Goal: Information Seeking & Learning: Learn about a topic

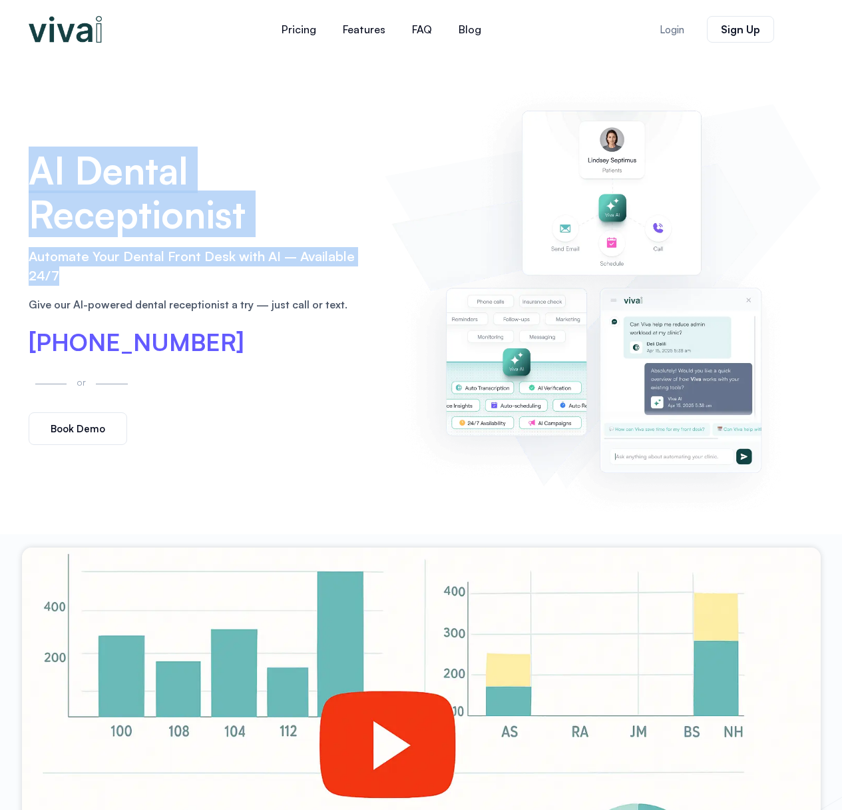
drag, startPoint x: 35, startPoint y: 173, endPoint x: 221, endPoint y: 272, distance: 211.2
click at [221, 272] on div "AI Dental Receptionist Automate Your Dental Front Desk with AI – Available 24/7…" at bounding box center [200, 296] width 357 height 311
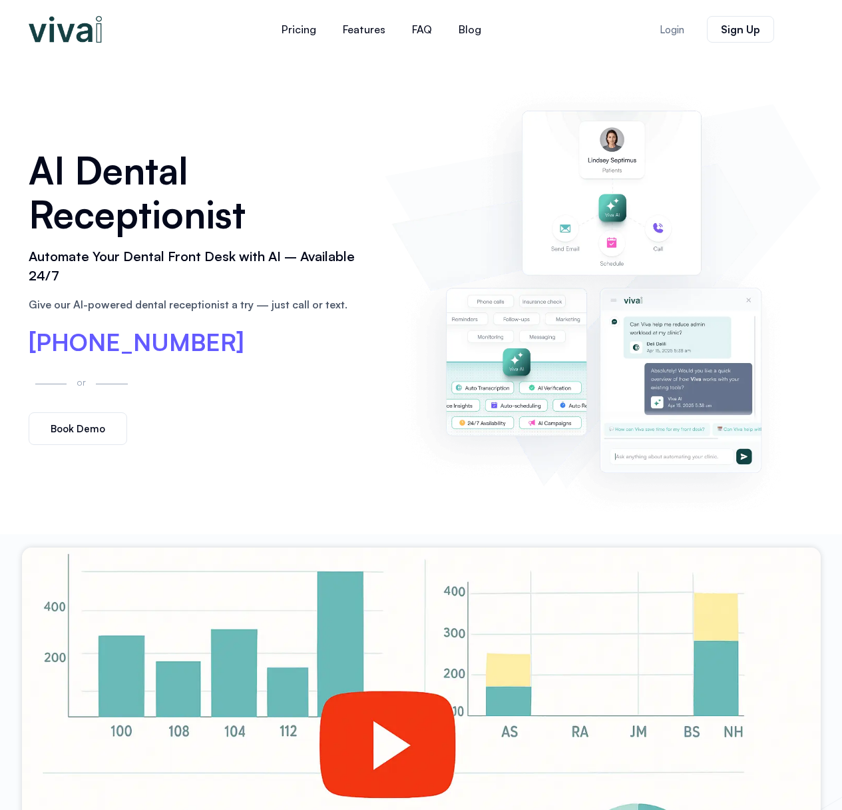
click at [256, 302] on p "Give our AI-powered dental receptionist a try — just call or text." at bounding box center [201, 304] width 344 height 16
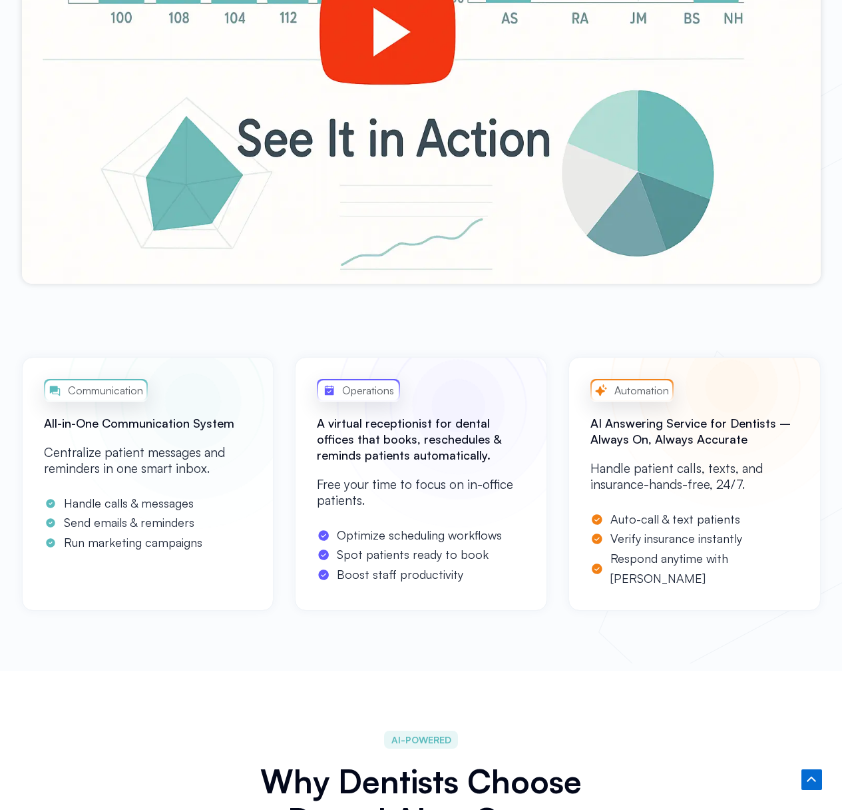
scroll to position [747, 0]
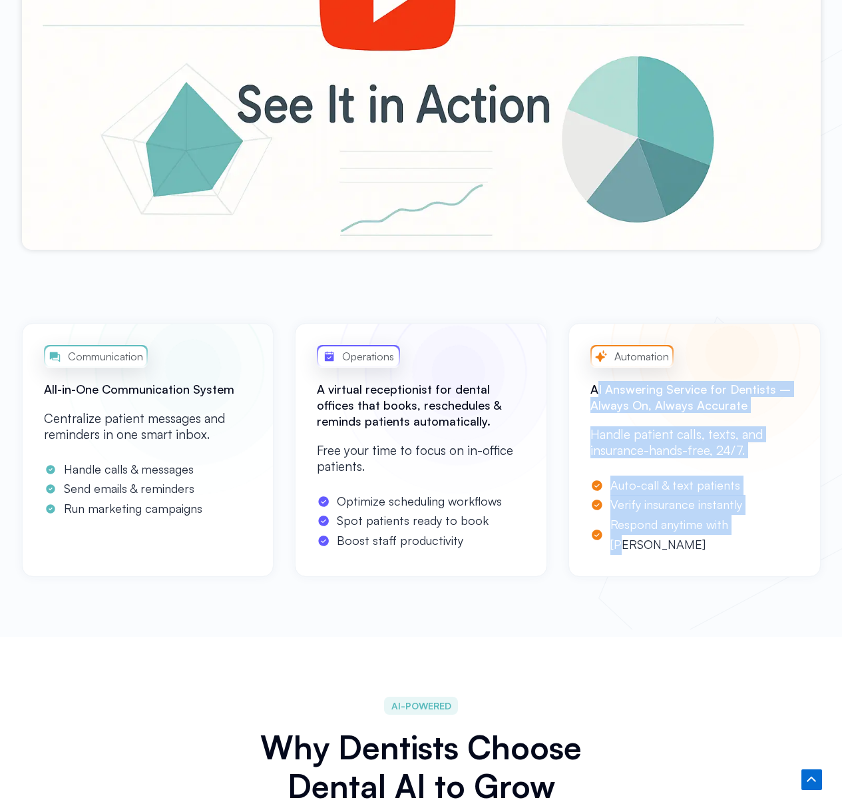
drag, startPoint x: 602, startPoint y: 394, endPoint x: 743, endPoint y: 521, distance: 190.0
click at [743, 521] on div "Automation AI Answering Service for Dentists – Always On, Always Accurate Handl…" at bounding box center [695, 450] width 252 height 254
click at [701, 534] on span "Respond anytime with [PERSON_NAME]" at bounding box center [703, 534] width 192 height 39
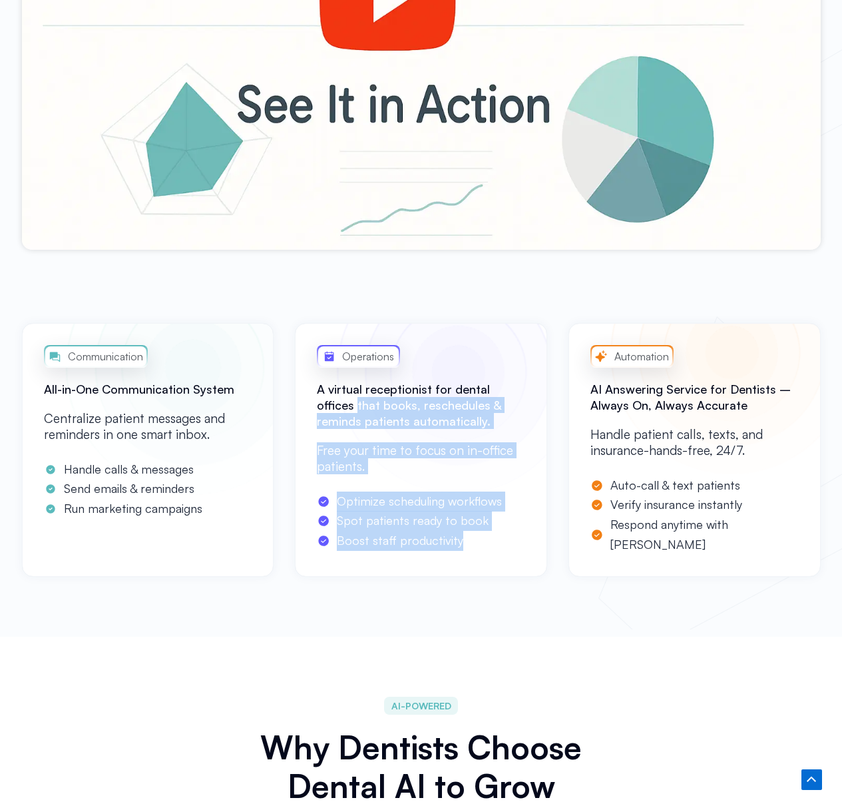
drag, startPoint x: 415, startPoint y: 521, endPoint x: 292, endPoint y: 411, distance: 165.1
click at [292, 411] on div "Communication All-in-One Communication System Centralize patient messages and r…" at bounding box center [421, 450] width 799 height 254
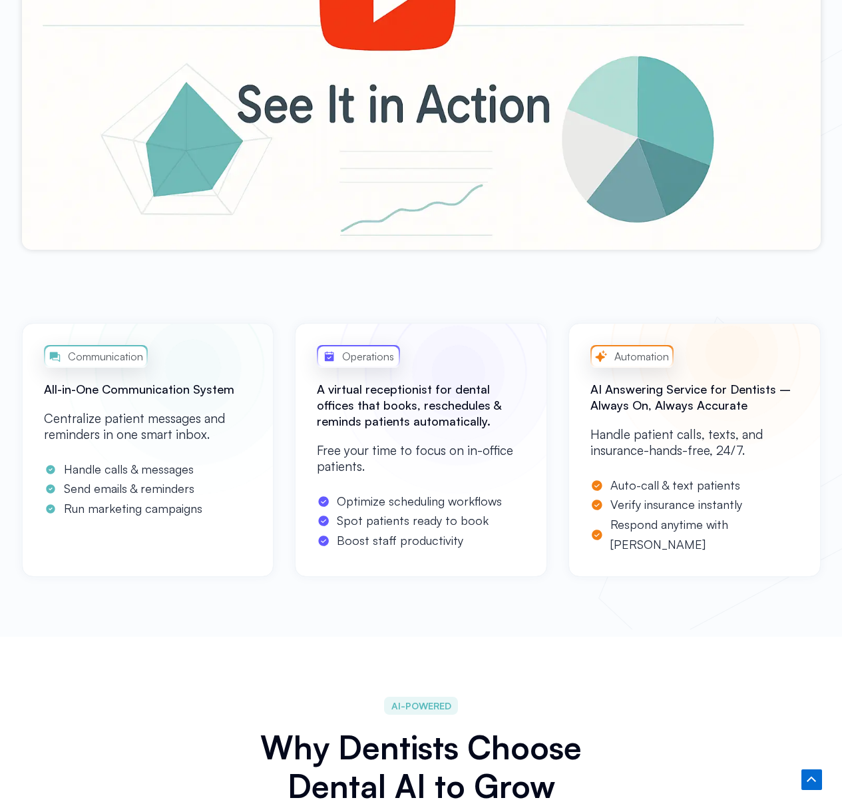
click at [204, 418] on p "Centralize patient messages and reminders in one smart inbox." at bounding box center [148, 426] width 208 height 32
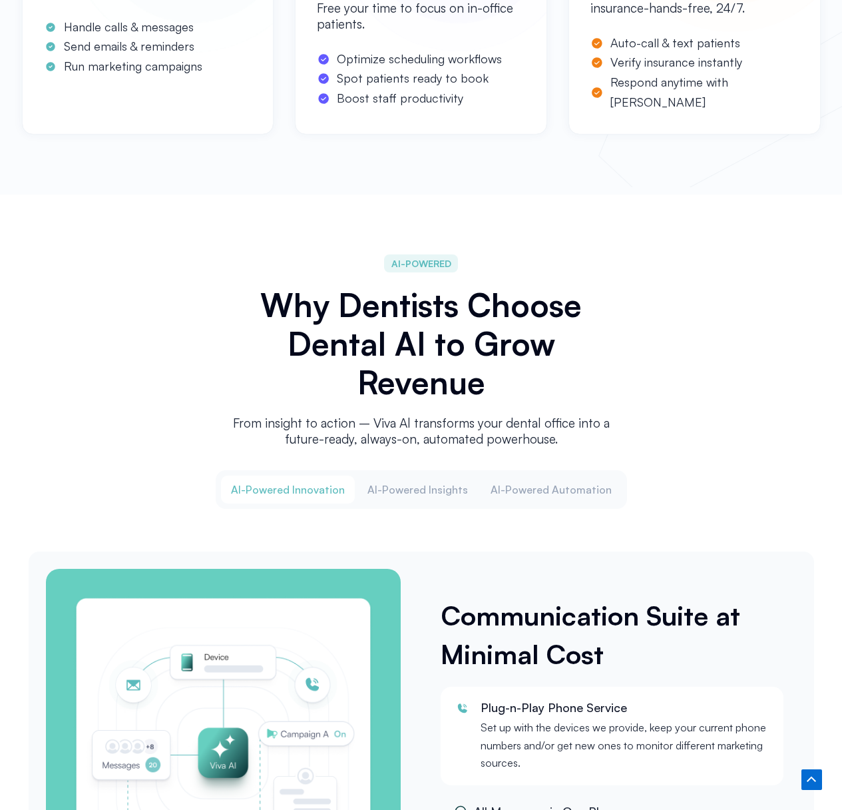
scroll to position [1253, 0]
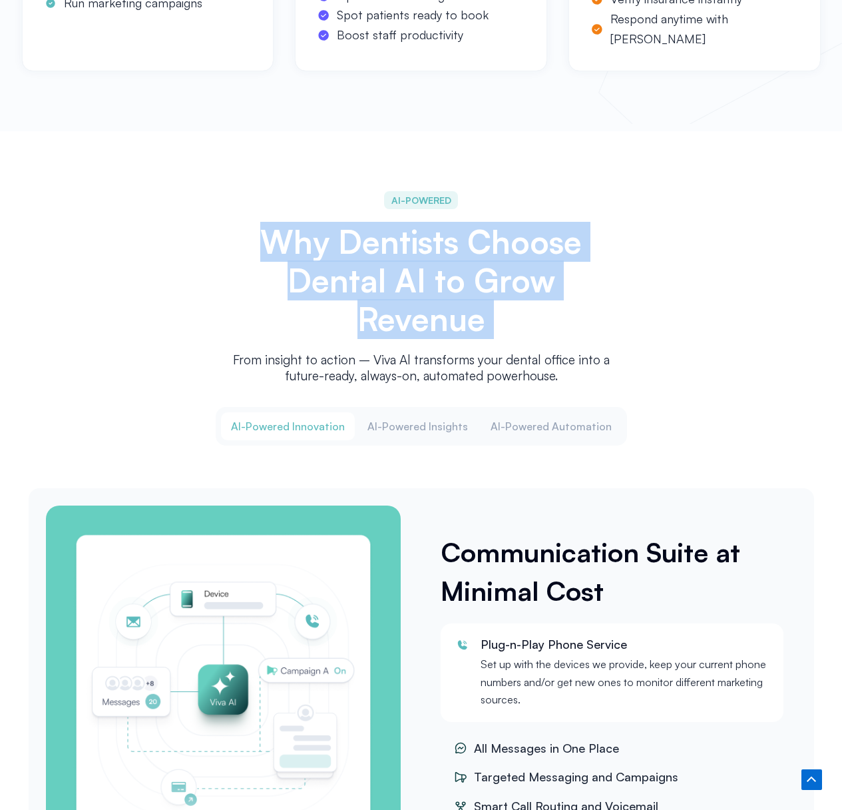
drag, startPoint x: 283, startPoint y: 244, endPoint x: 517, endPoint y: 342, distance: 254.3
click at [517, 342] on div "AI-POWERED Why Dentists Choose Dental AI to Grow Revenue From insight to action…" at bounding box center [422, 288] width 400 height 209
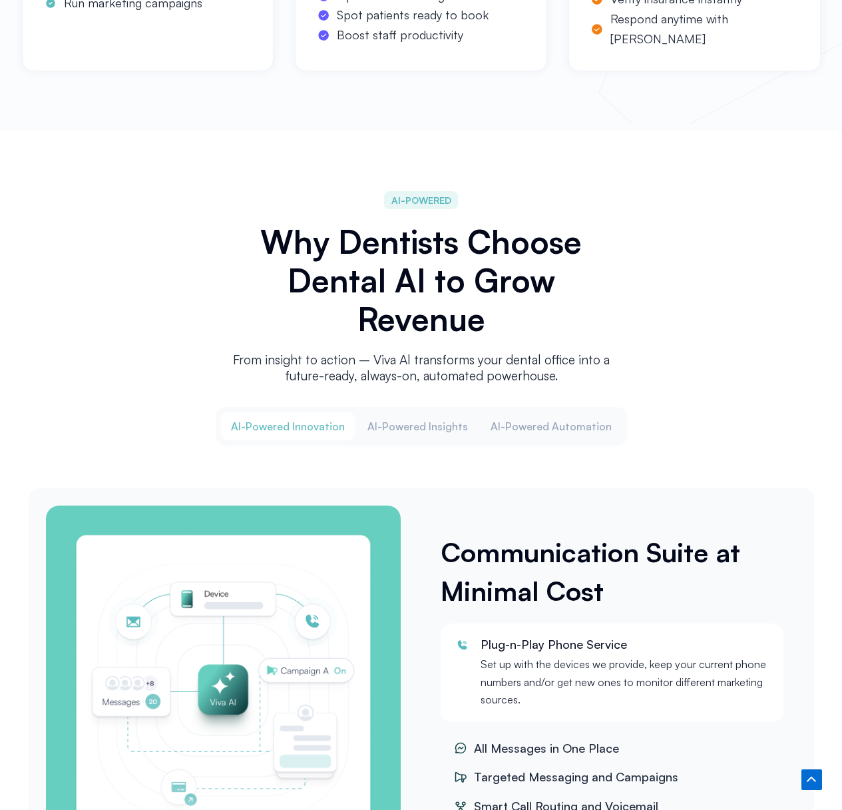
click at [536, 339] on div "AI-POWERED Why Dentists Choose Dental AI to Grow Revenue From insight to action…" at bounding box center [422, 288] width 400 height 209
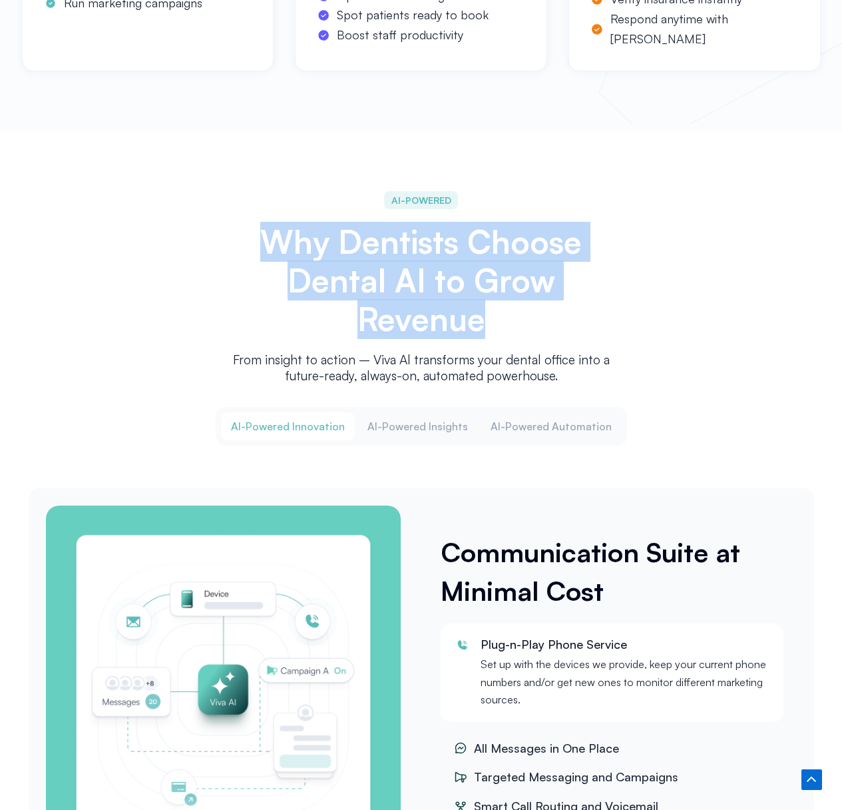
drag, startPoint x: 561, startPoint y: 333, endPoint x: 220, endPoint y: 235, distance: 354.8
click at [220, 235] on div "AI-POWERED Why Dentists Choose Dental AI to Grow Revenue From insight to action…" at bounding box center [421, 542] width 799 height 822
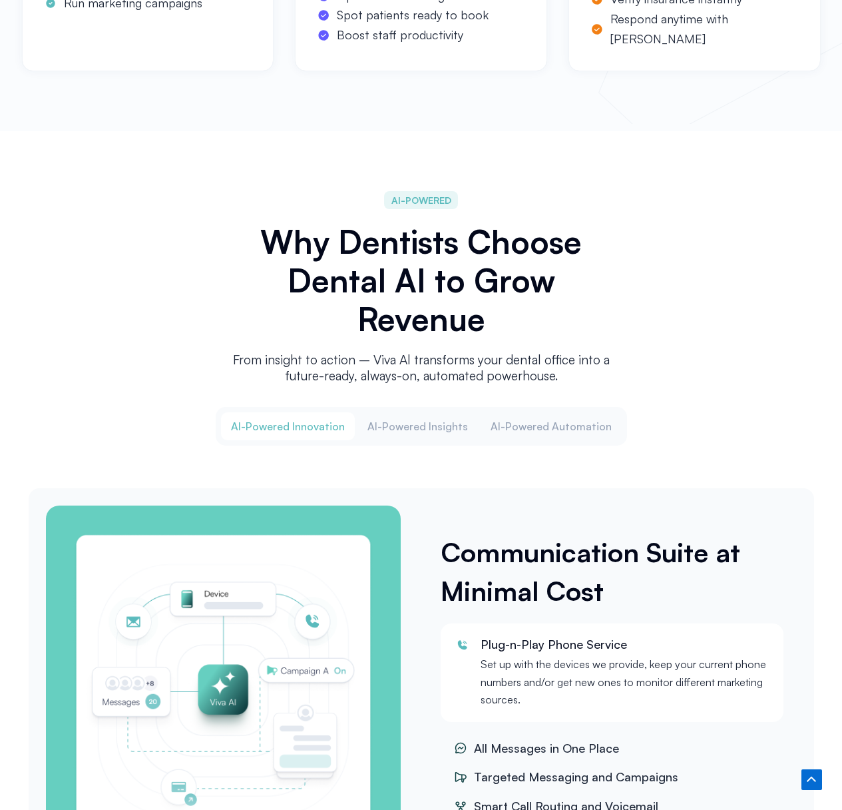
click at [237, 318] on h2 "Why Dentists Choose Dental AI to Grow Revenue" at bounding box center [421, 280] width 386 height 116
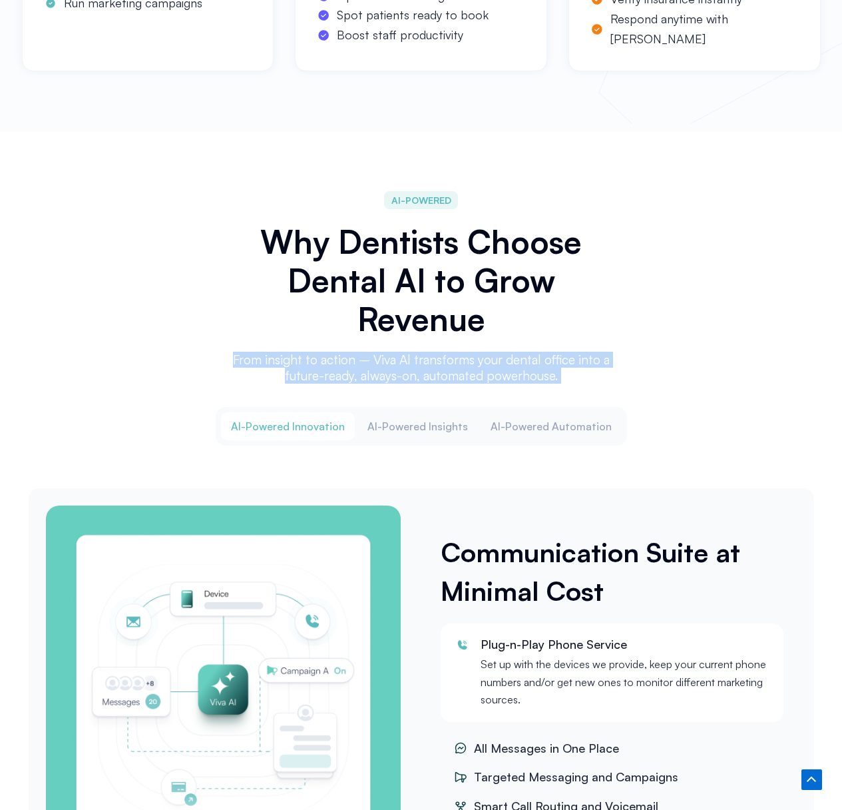
drag, startPoint x: 232, startPoint y: 352, endPoint x: 679, endPoint y: 408, distance: 451.0
click at [679, 408] on div "AI-POWERED Why Dentists Choose Dental AI to Grow Revenue From insight to action…" at bounding box center [421, 542] width 799 height 822
click at [697, 400] on div "Al-Powered Innovation Al-Powered Insights Al-Powered Automation Communication S…" at bounding box center [421, 649] width 799 height 499
drag, startPoint x: 614, startPoint y: 380, endPoint x: 186, endPoint y: 326, distance: 430.9
click at [186, 326] on div "AI-POWERED Why Dentists Choose Dental AI to Grow Revenue From insight to action…" at bounding box center [421, 542] width 799 height 822
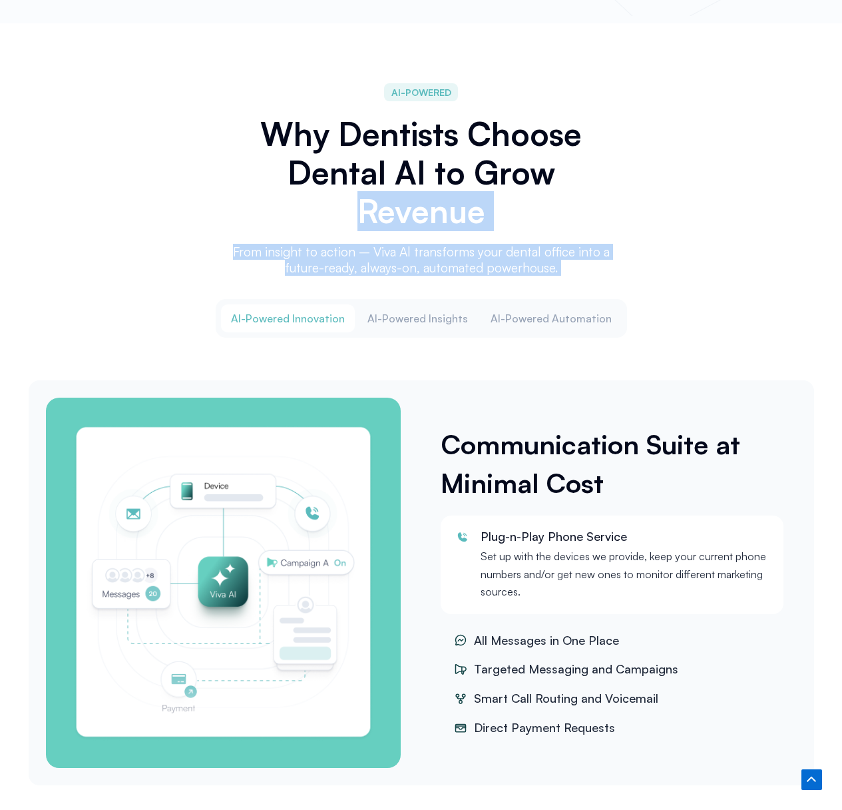
scroll to position [1372, 0]
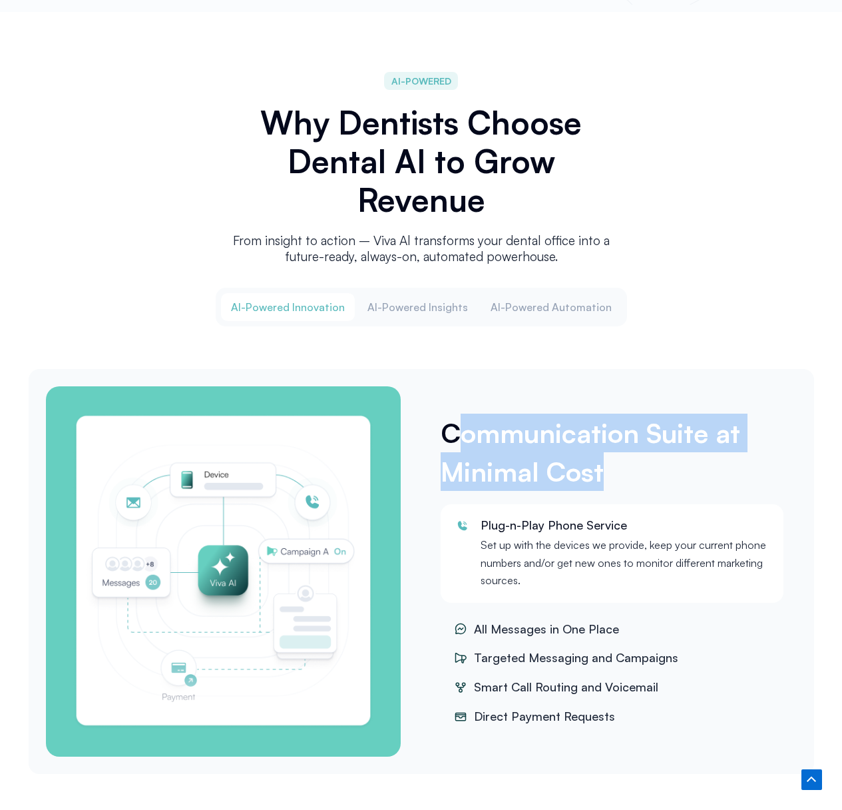
drag, startPoint x: 454, startPoint y: 430, endPoint x: 566, endPoint y: 491, distance: 128.1
click at [566, 491] on div "Communication Suite at Minimal Cost Plug-n-Play Phone Service Set up with the d…" at bounding box center [612, 572] width 382 height 384
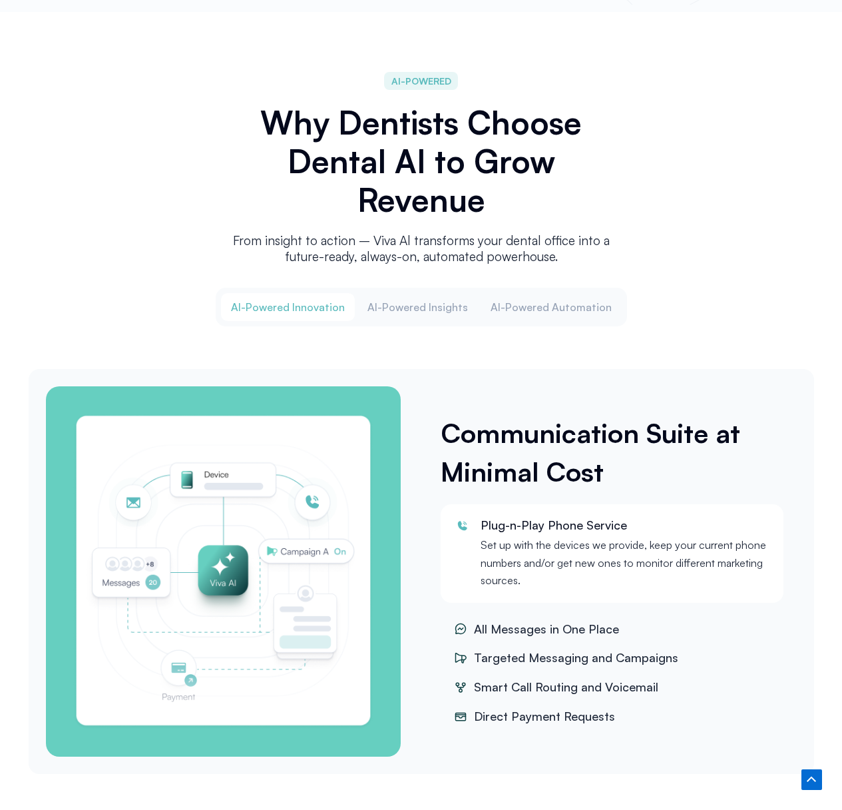
click at [599, 483] on h3 "Communication Suite at Minimal Cost" at bounding box center [616, 452] width 350 height 77
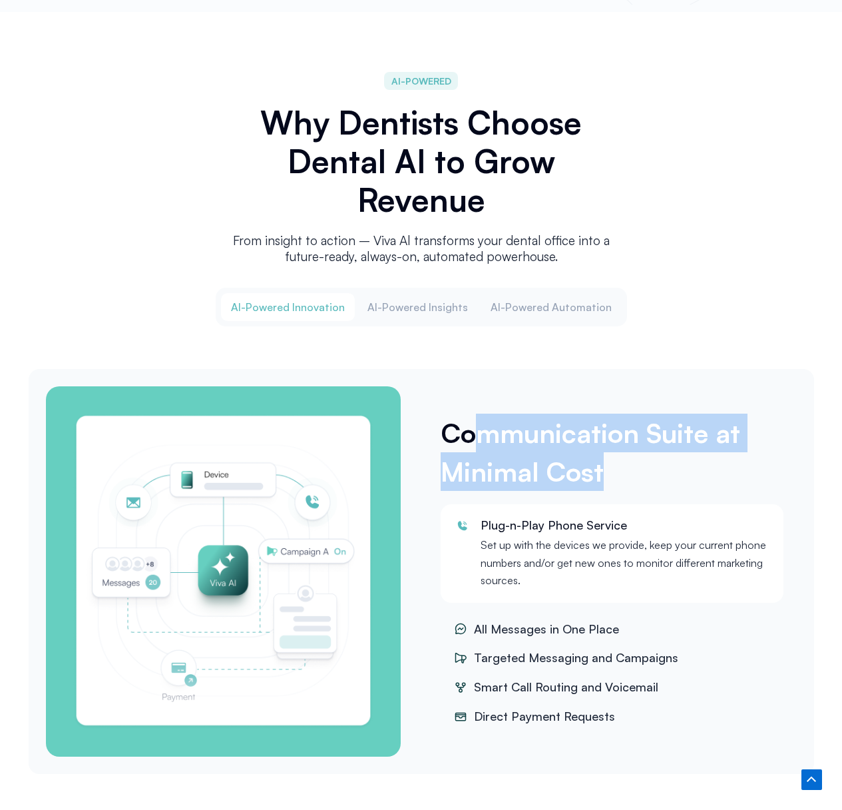
drag, startPoint x: 623, startPoint y: 474, endPoint x: 475, endPoint y: 424, distance: 156.9
click at [478, 424] on h3 "Communication Suite at Minimal Cost" at bounding box center [616, 452] width 350 height 77
click at [412, 304] on span "Al-Powered Insights" at bounding box center [418, 307] width 101 height 15
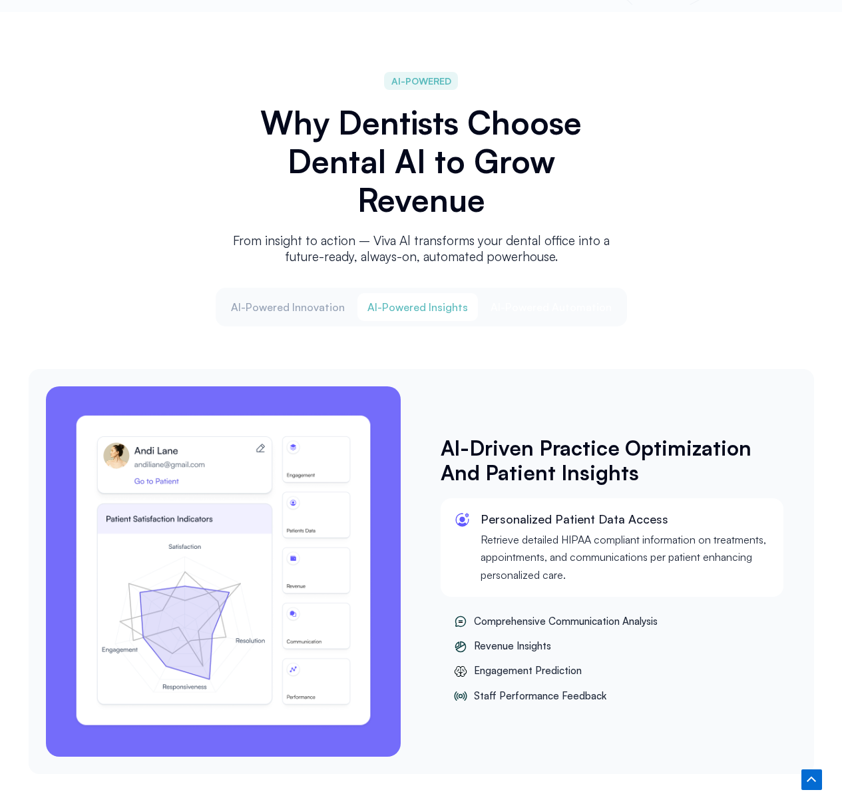
click at [556, 300] on span "Al-Powered Automation" at bounding box center [551, 307] width 121 height 15
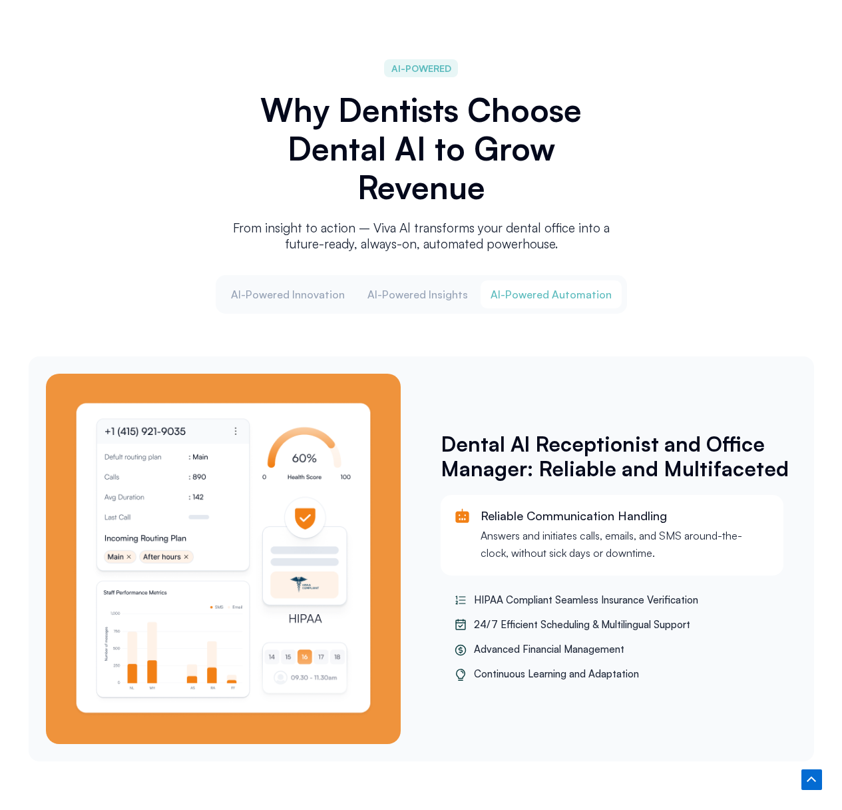
scroll to position [1385, 0]
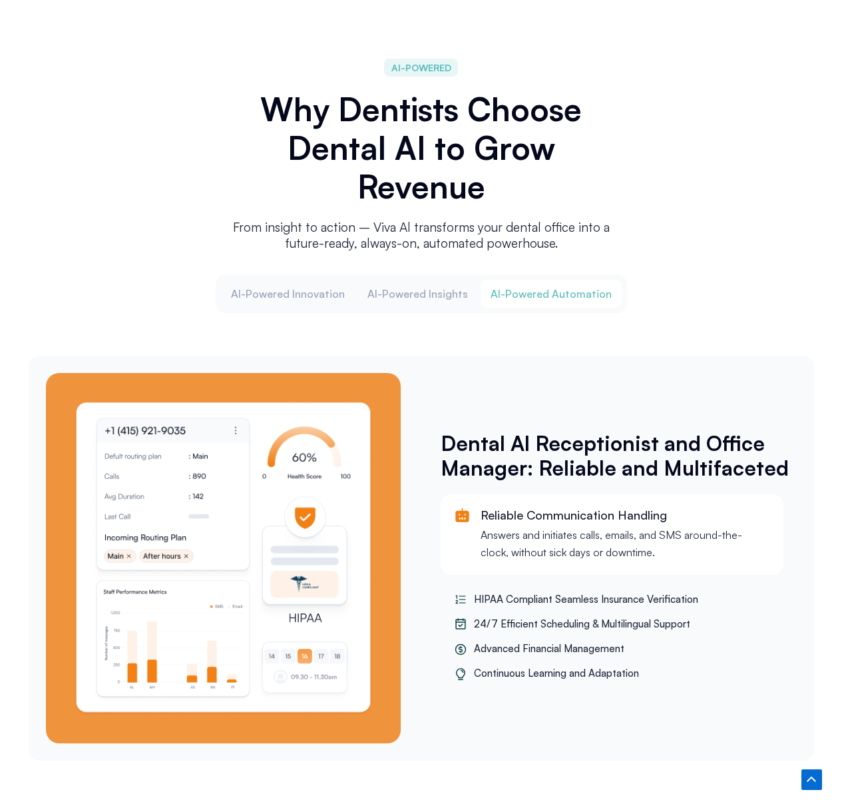
drag, startPoint x: 627, startPoint y: 553, endPoint x: 482, endPoint y: 569, distance: 145.5
click at [482, 569] on div "Reliable Communication Handling Answers and initiates calls, emails, and SMS ar…" at bounding box center [612, 534] width 343 height 81
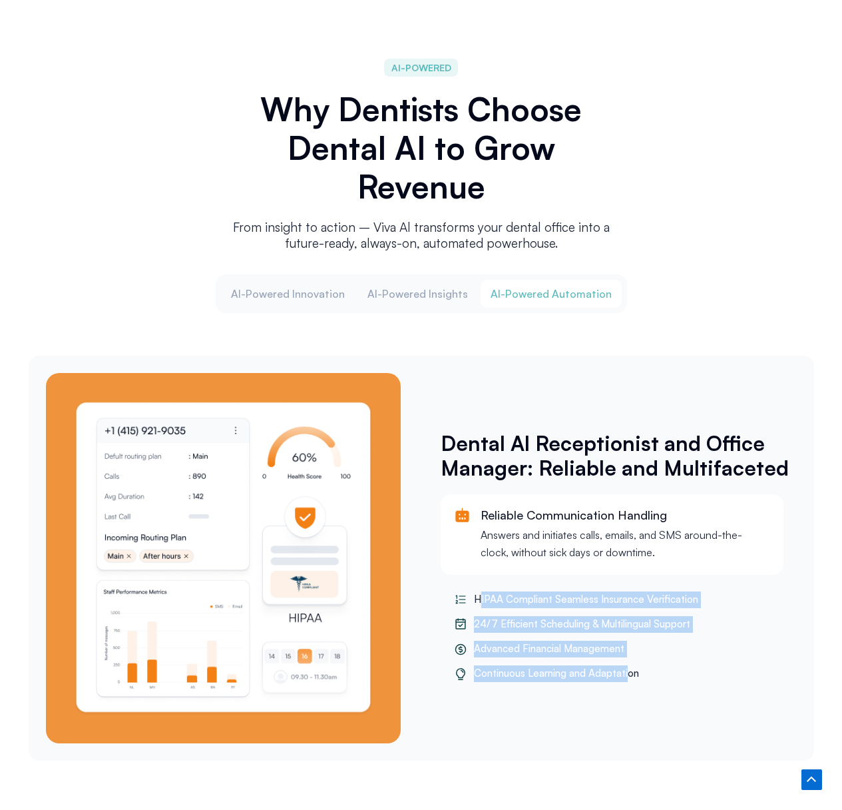
drag, startPoint x: 479, startPoint y: 593, endPoint x: 629, endPoint y: 678, distance: 172.1
click at [629, 678] on ul "HIPAA Compliant Seamless Insurance Verification 24/7 Efficient Scheduling & Mul…" at bounding box center [612, 637] width 343 height 98
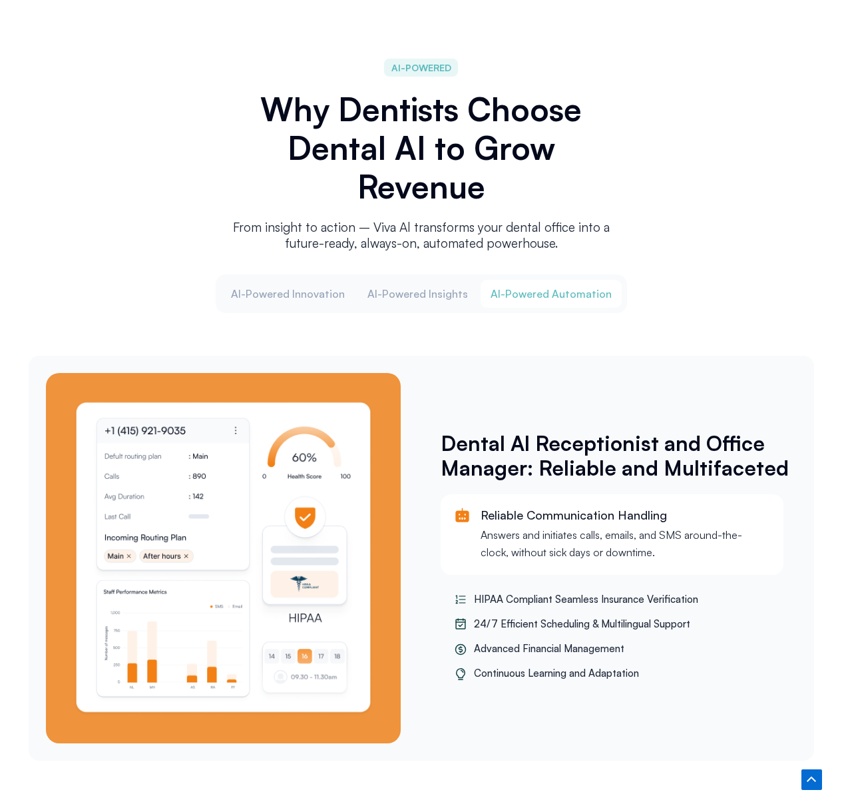
click at [637, 711] on div "Dental Al Receptionist and Office Manager: Reliable and Multifaceted Reliable C…" at bounding box center [612, 558] width 382 height 384
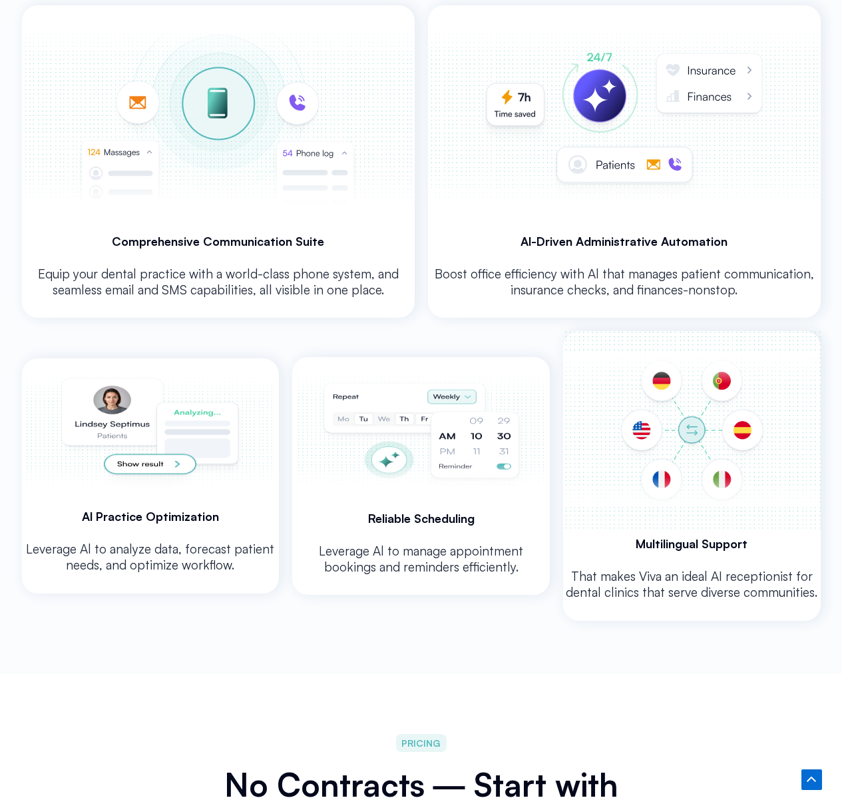
scroll to position [3138, 0]
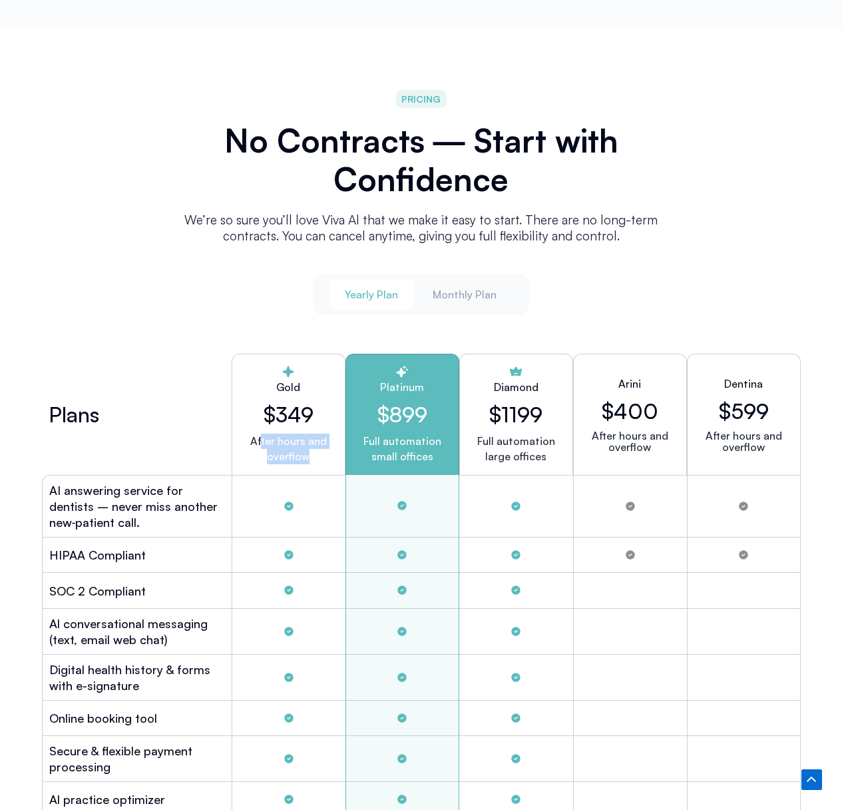
drag, startPoint x: 262, startPoint y: 435, endPoint x: 352, endPoint y: 454, distance: 92.5
click at [340, 454] on div "Gold $349 After hours and overflow" at bounding box center [289, 414] width 114 height 121
click at [579, 422] on div "Arini $400 After hours and overflow" at bounding box center [630, 414] width 114 height 121
click at [449, 294] on span "Monthly Plan" at bounding box center [465, 294] width 64 height 15
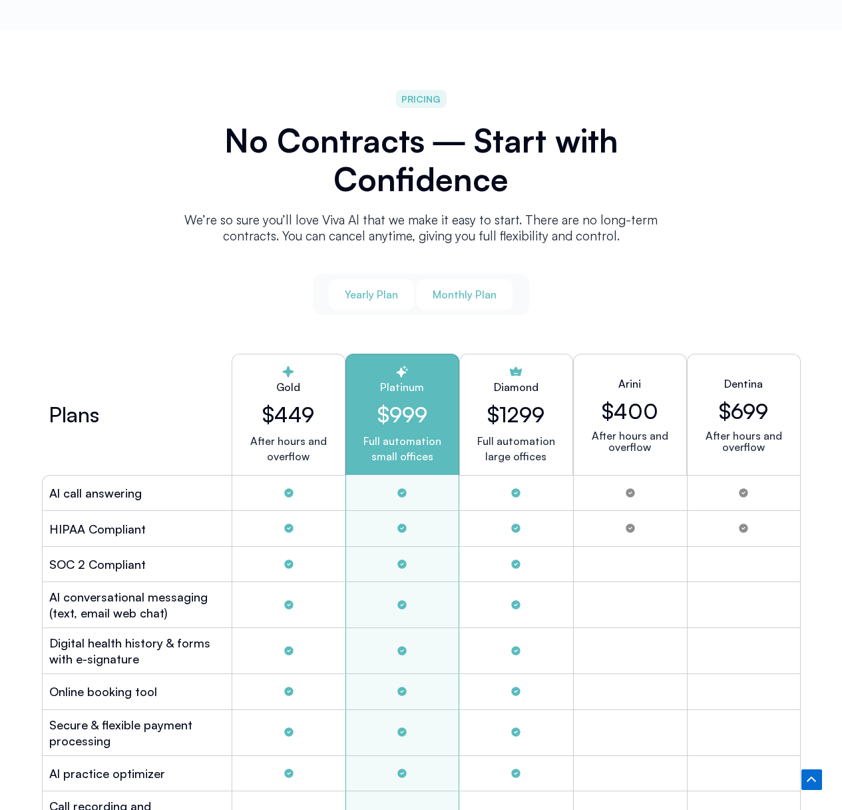
click at [390, 290] on span "Yearly Plan" at bounding box center [371, 294] width 53 height 15
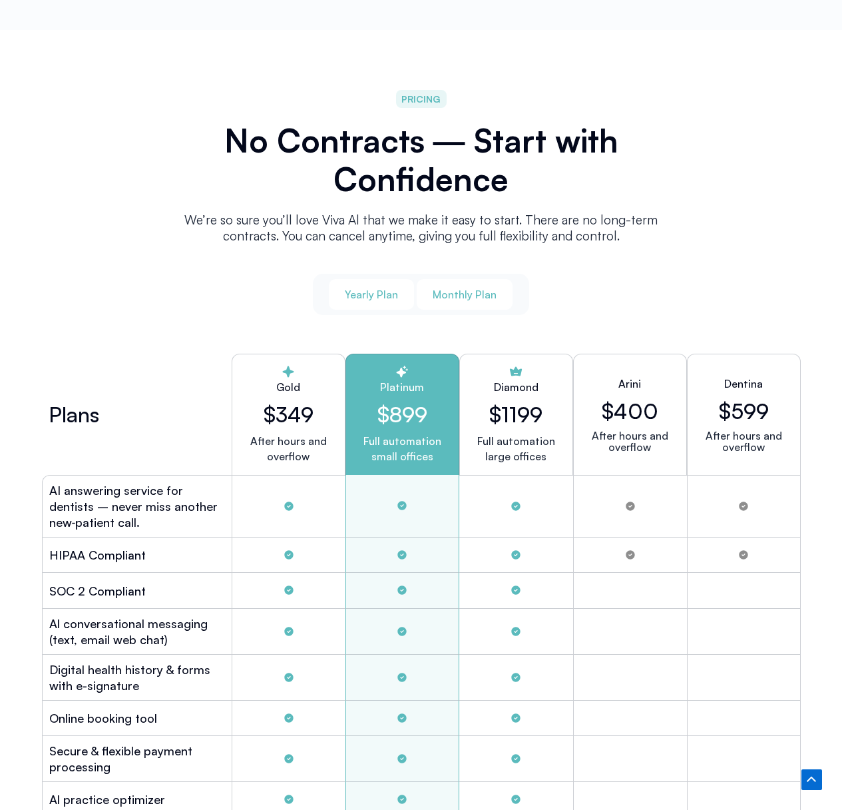
click at [444, 287] on span "Monthly Plan" at bounding box center [465, 294] width 64 height 15
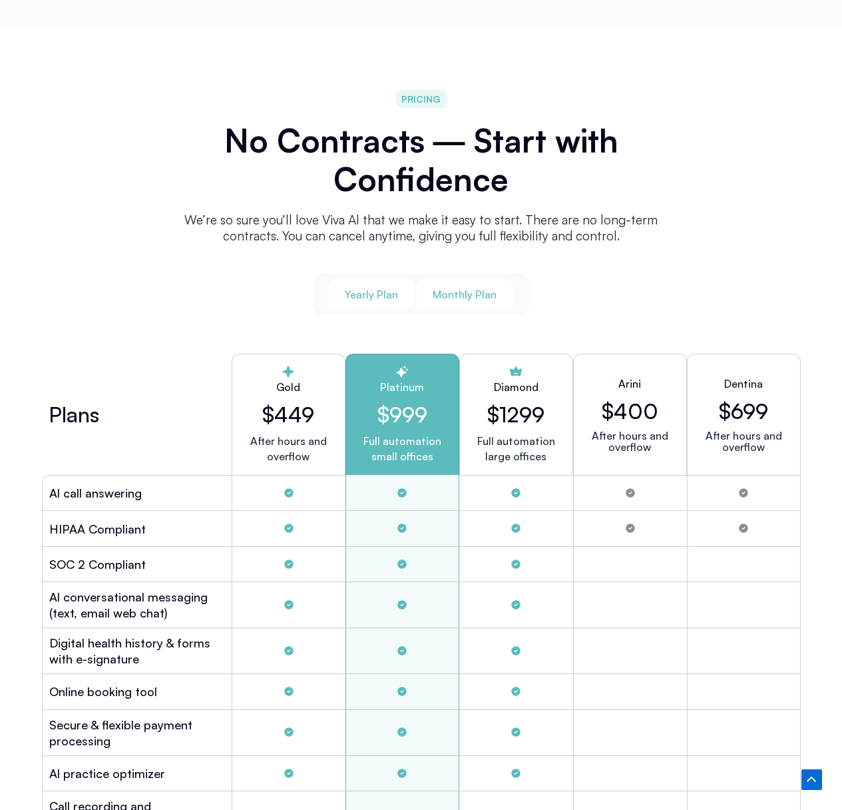
click at [366, 296] on span "Yearly Plan" at bounding box center [371, 294] width 53 height 15
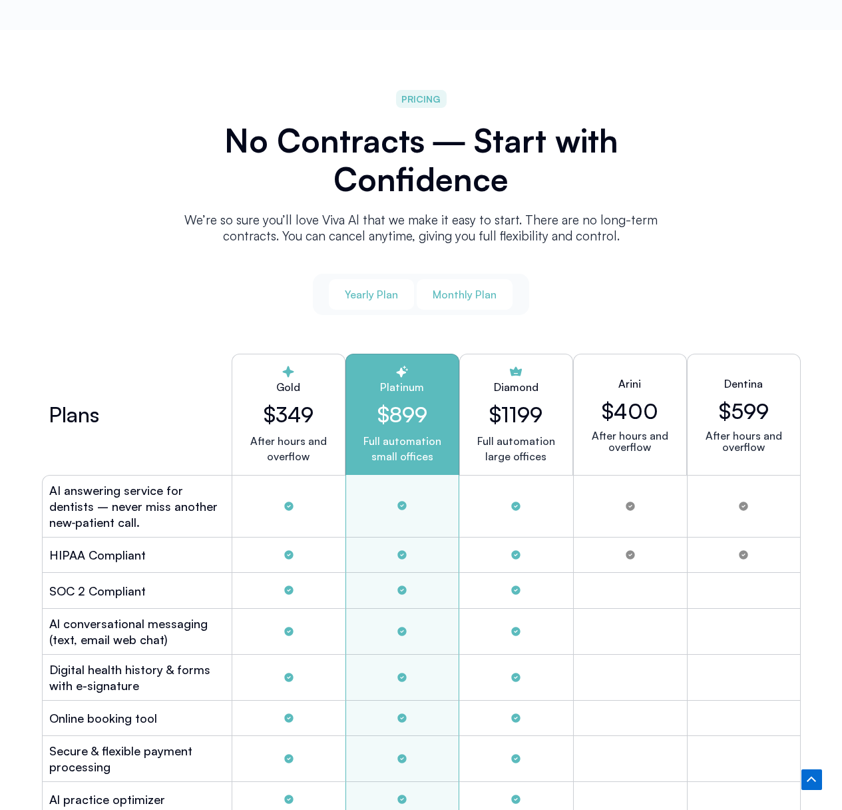
click at [433, 295] on span "Monthly Plan" at bounding box center [465, 294] width 64 height 15
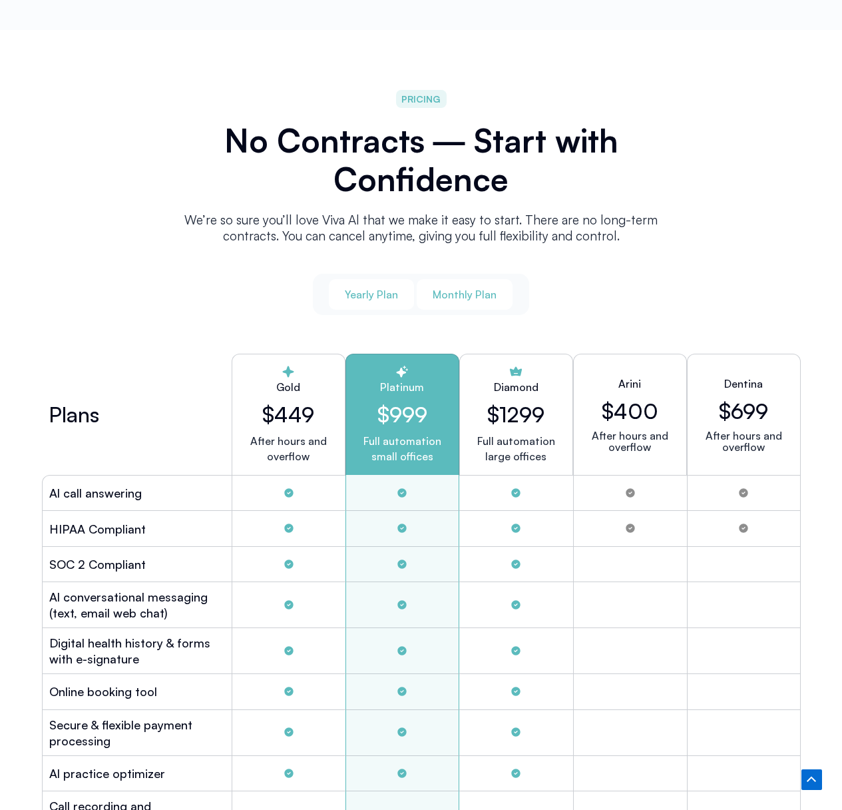
click at [372, 295] on span "Yearly Plan" at bounding box center [371, 294] width 53 height 15
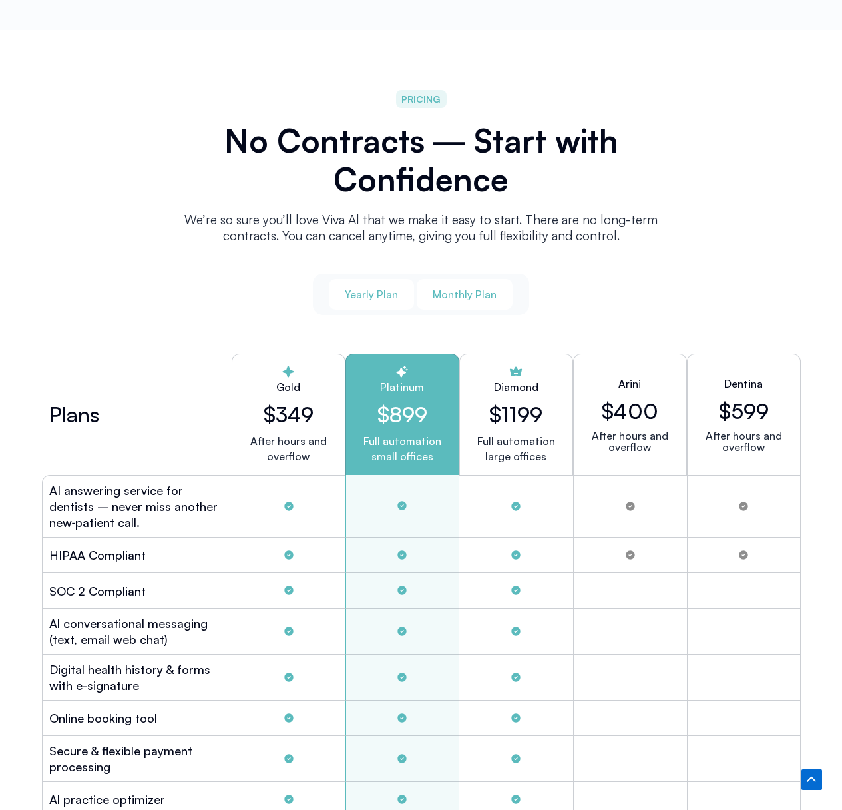
click at [458, 295] on span "Monthly Plan" at bounding box center [465, 294] width 64 height 15
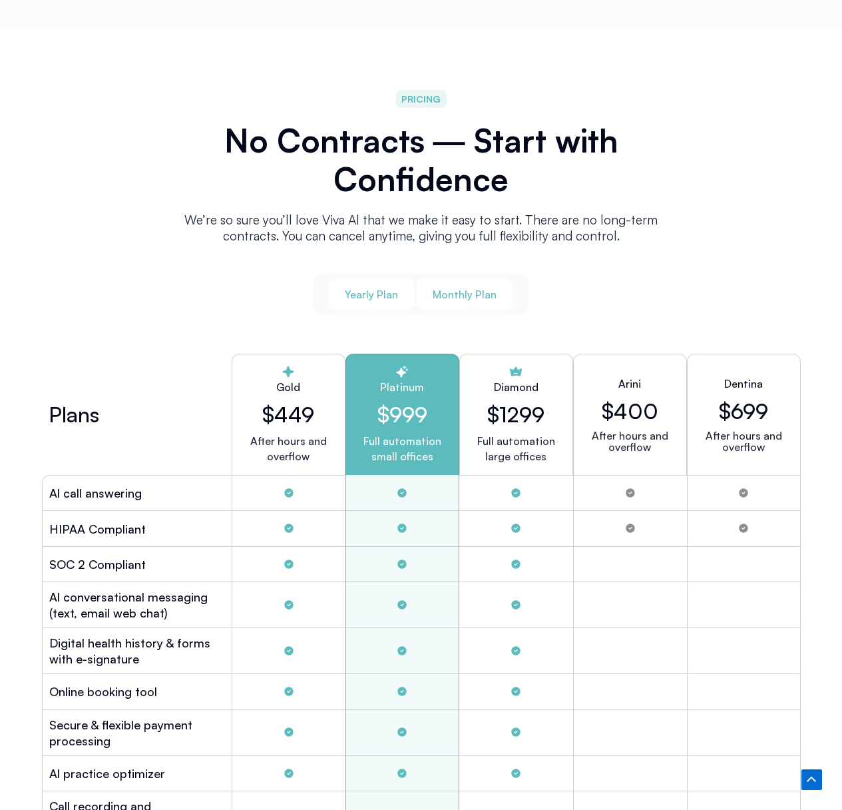
click at [381, 297] on span "Yearly Plan" at bounding box center [371, 294] width 53 height 15
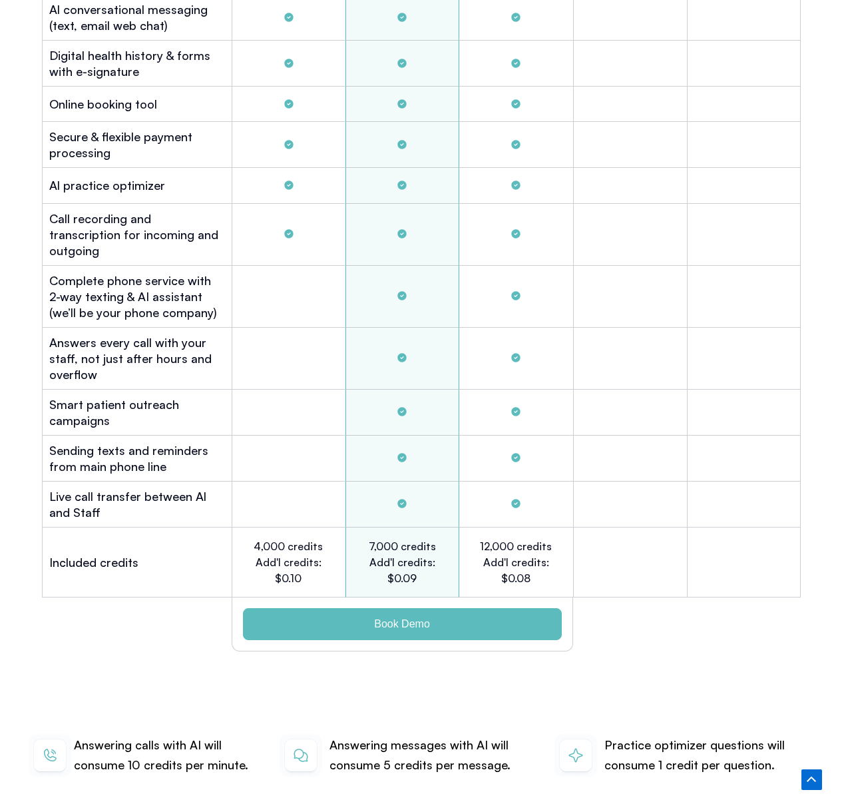
scroll to position [3909, 0]
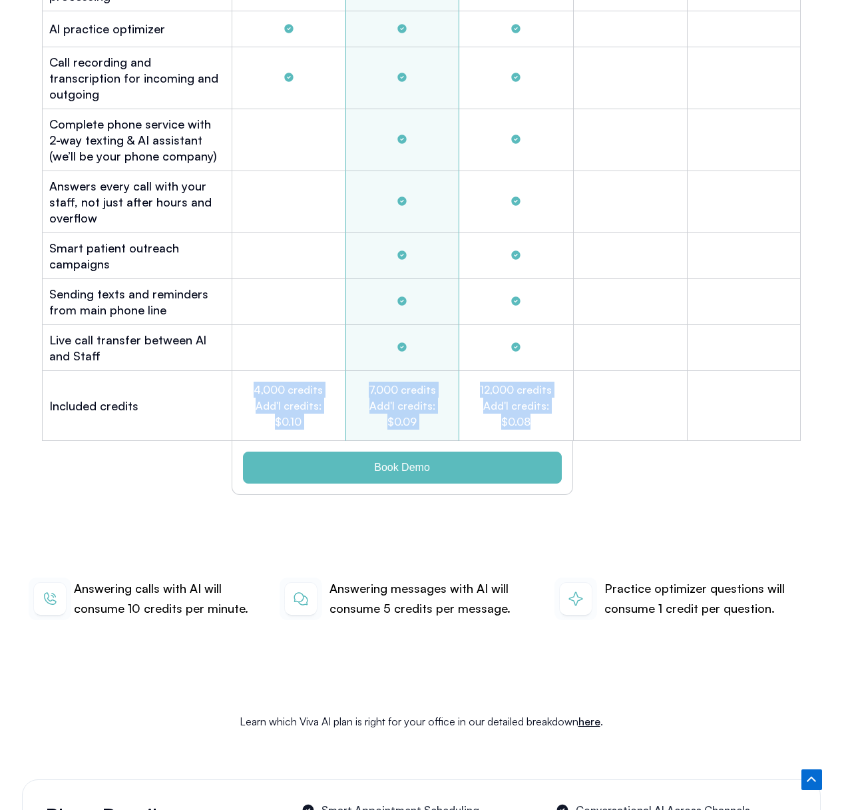
drag, startPoint x: 539, startPoint y: 401, endPoint x: 252, endPoint y: 368, distance: 289.0
click at [252, 371] on div "Included credits 4,000 credits Add'l credits: $0.10 7,000 credits Add'l credits…" at bounding box center [421, 406] width 759 height 70
click at [178, 535] on div "Answering calls with AI will consume 10 credits per minute. Answering messages …" at bounding box center [421, 599] width 799 height 129
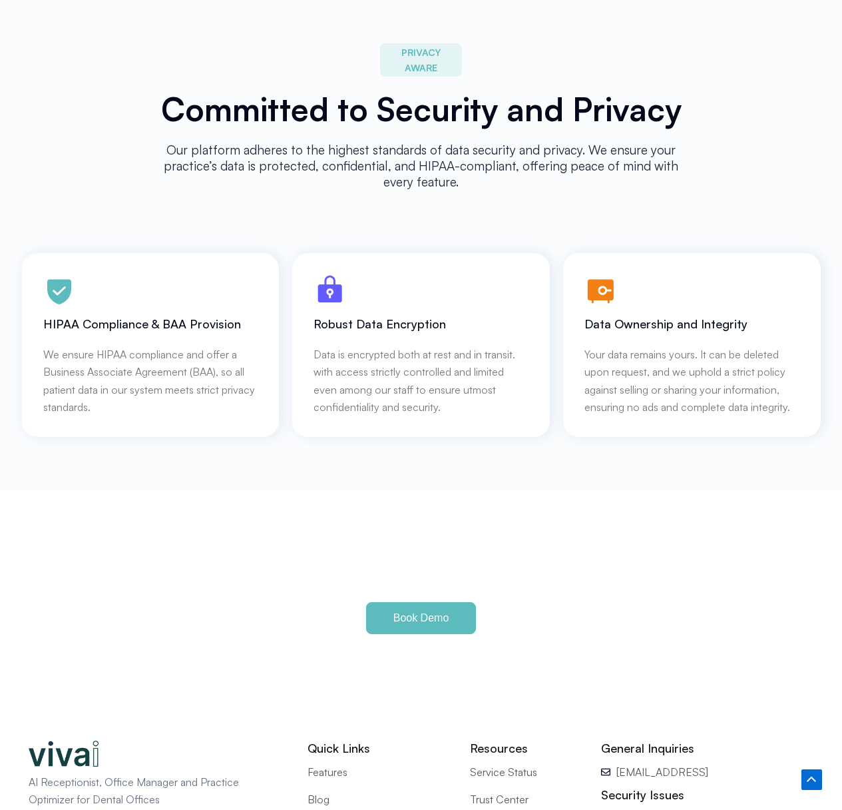
scroll to position [5644, 0]
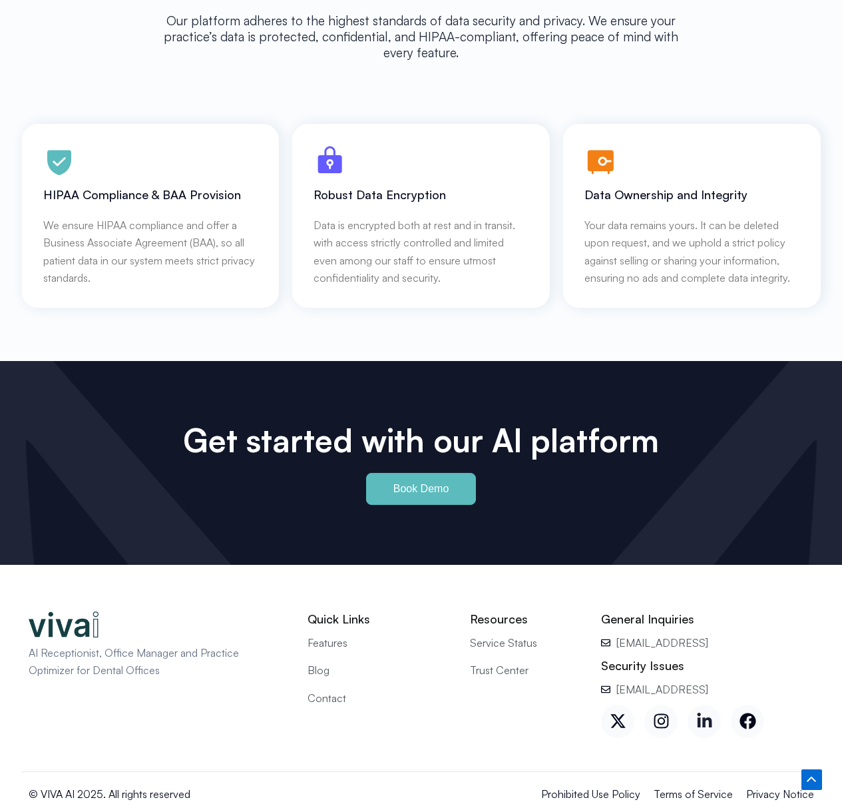
click at [709, 713] on icon at bounding box center [704, 720] width 15 height 15
